Goal: Transaction & Acquisition: Purchase product/service

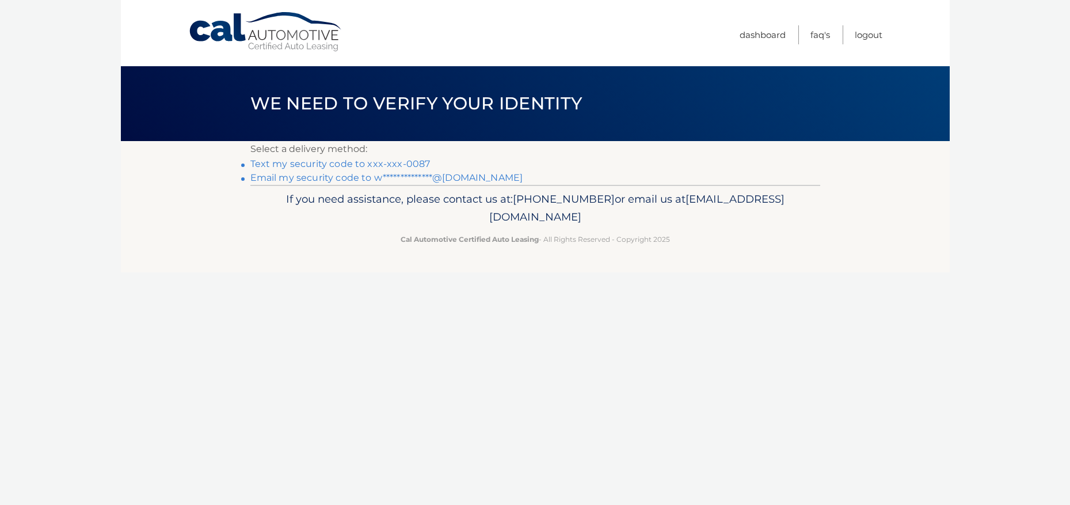
click at [316, 161] on link "Text my security code to xxx-xxx-0087" at bounding box center [340, 163] width 180 height 11
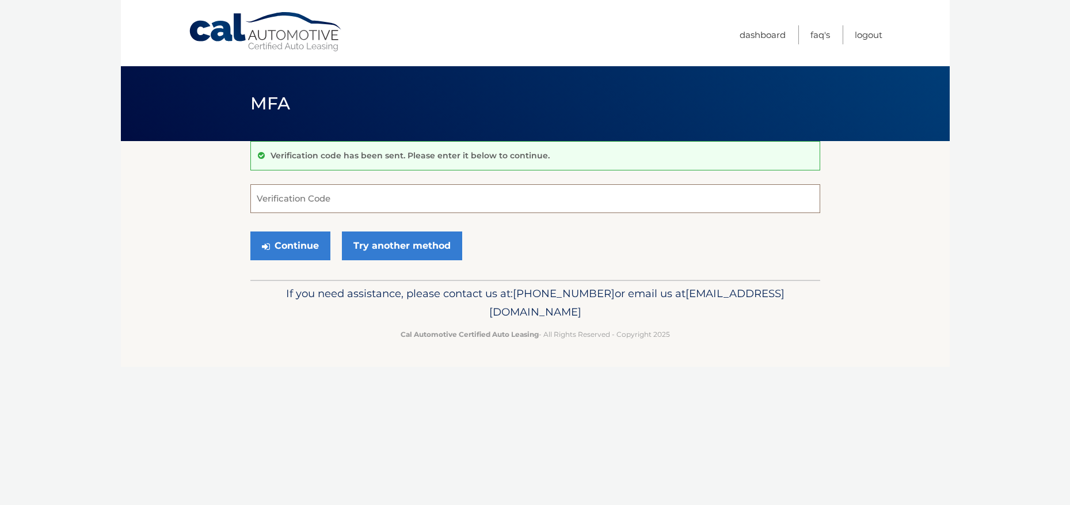
click at [328, 195] on input "Verification Code" at bounding box center [535, 198] width 570 height 29
type input "705090"
click at [291, 241] on button "Continue" at bounding box center [290, 245] width 80 height 29
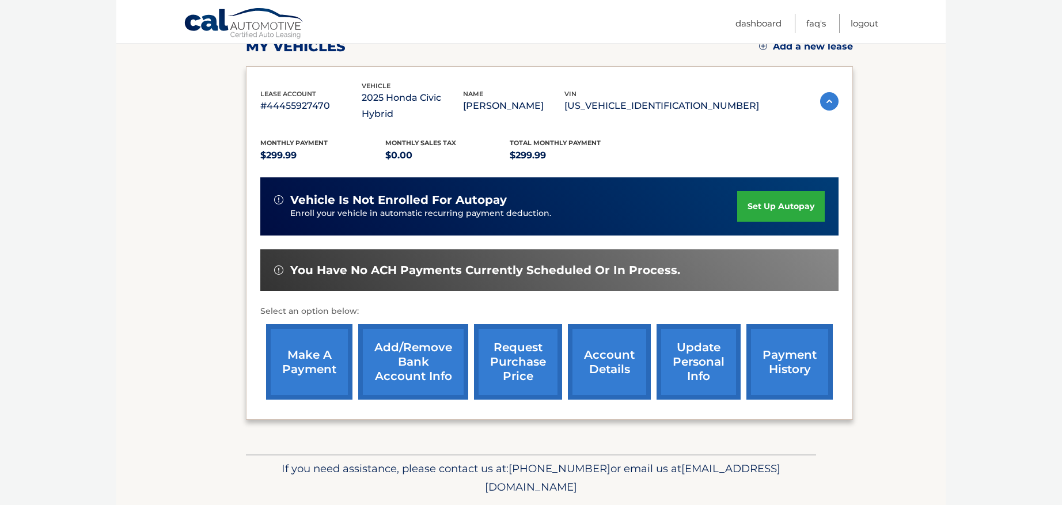
scroll to position [173, 0]
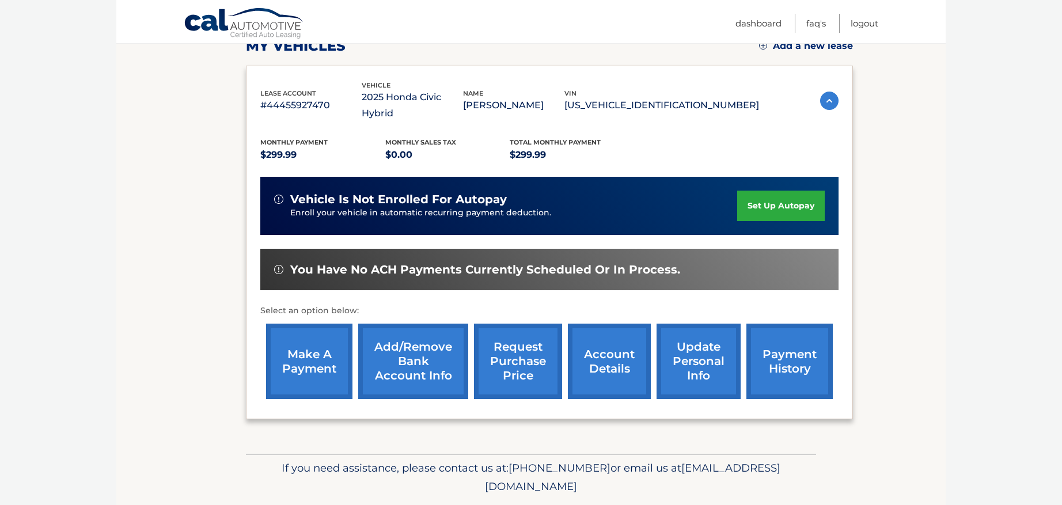
click at [309, 333] on link "make a payment" at bounding box center [309, 361] width 86 height 75
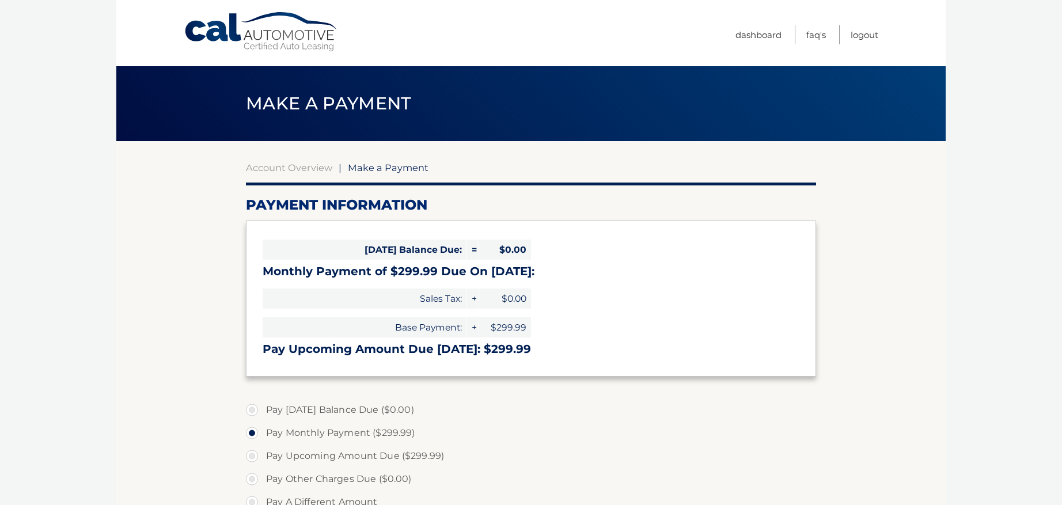
select select "ZjQ1OGM5ZjctYjhhZi00NDNmLTgyNGUtN2U3NTIzYzI2NzY1"
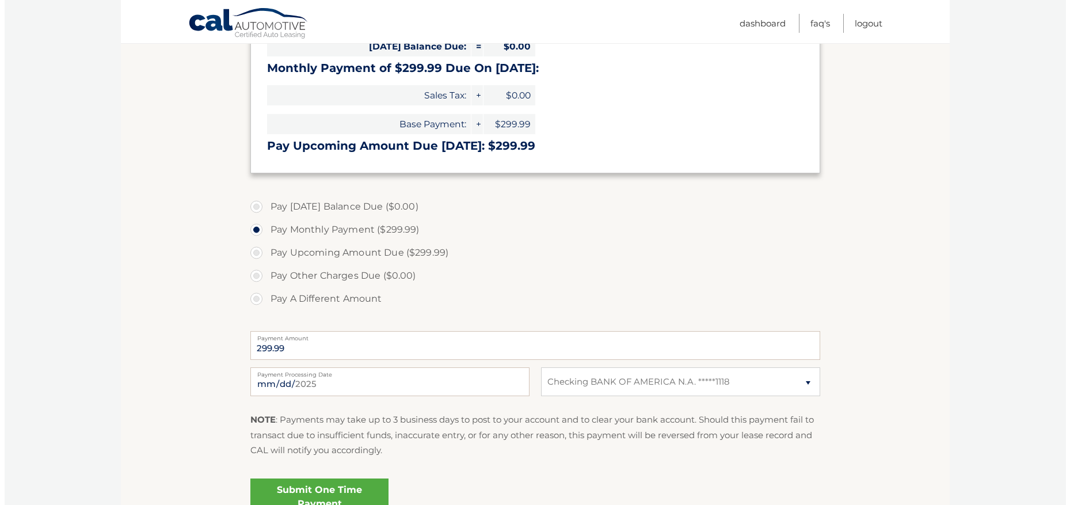
scroll to position [230, 0]
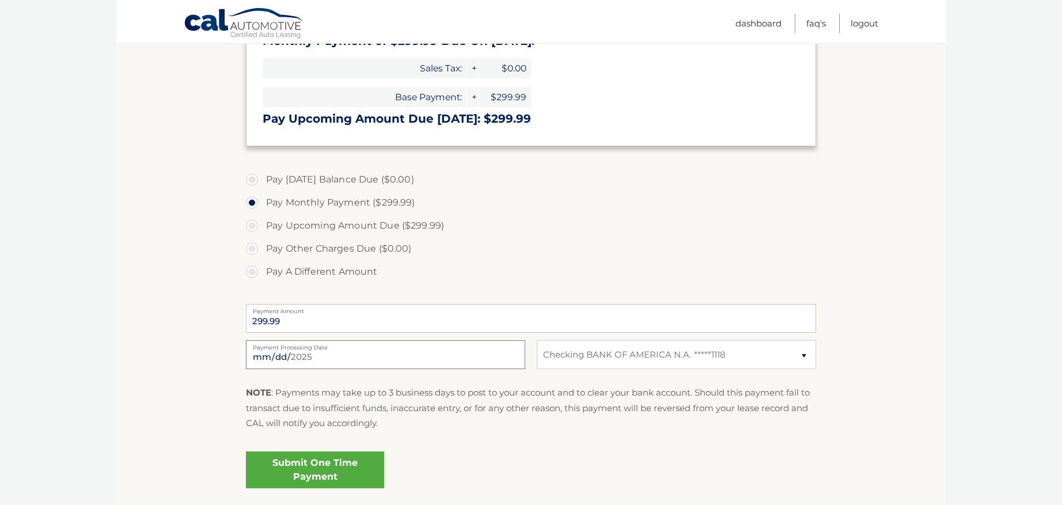
click at [331, 350] on input "2025-09-18" at bounding box center [385, 354] width 279 height 29
type input "2025-09-25"
click at [335, 465] on link "Submit One Time Payment" at bounding box center [315, 469] width 138 height 37
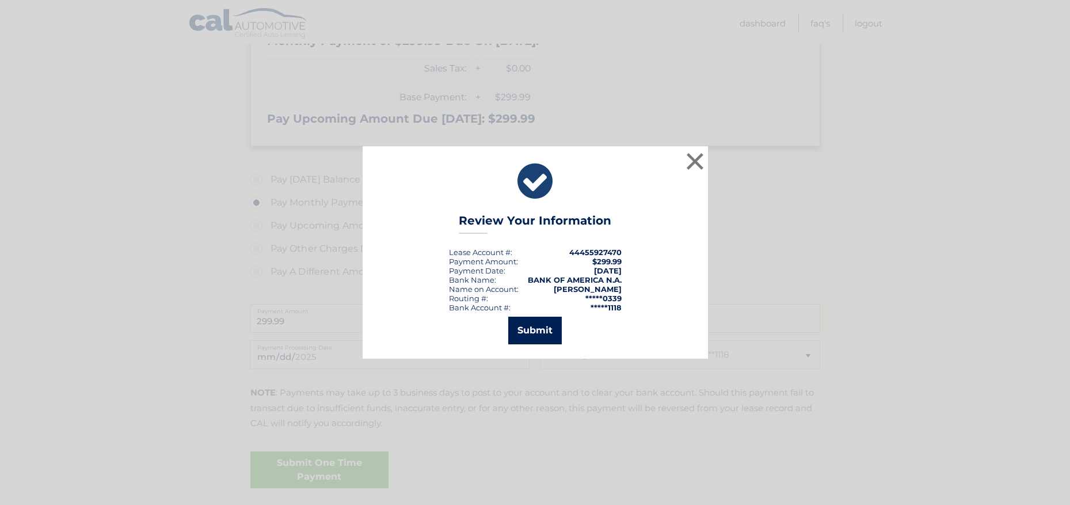
click at [548, 336] on button "Submit" at bounding box center [535, 331] width 54 height 28
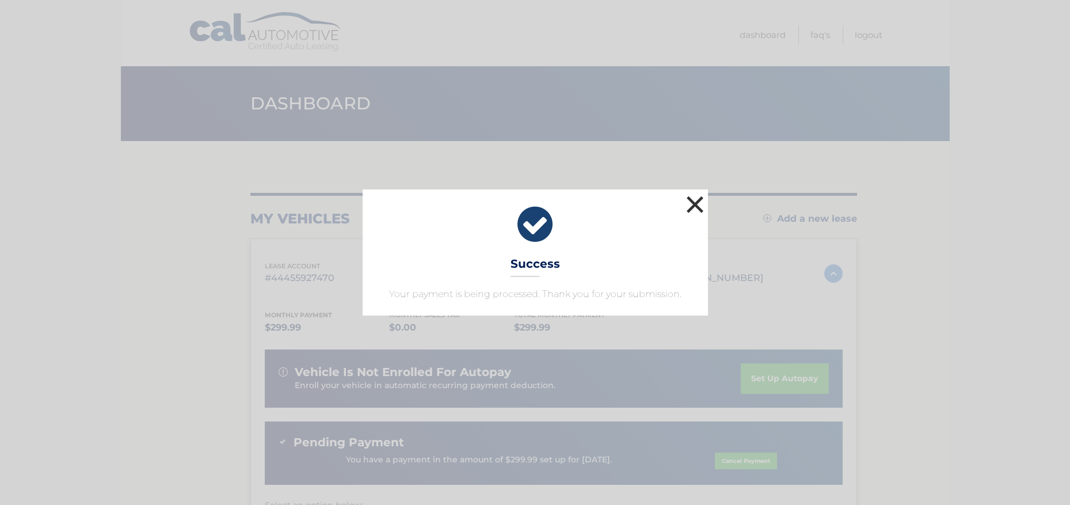
click at [689, 203] on button "×" at bounding box center [695, 204] width 23 height 23
